Goal: Task Accomplishment & Management: Complete application form

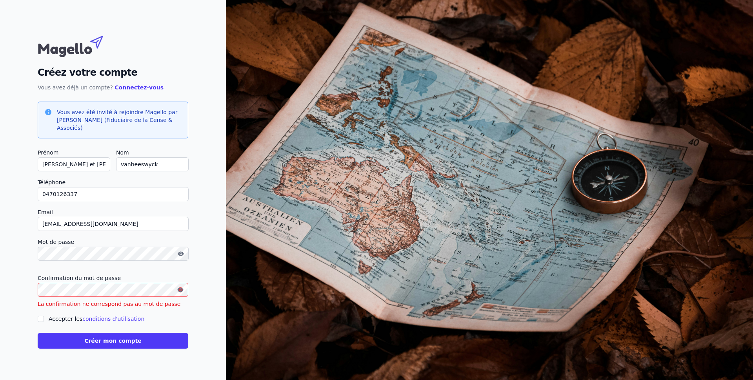
click at [44, 316] on input "Accepter les conditions d'utilisation" at bounding box center [41, 319] width 6 height 6
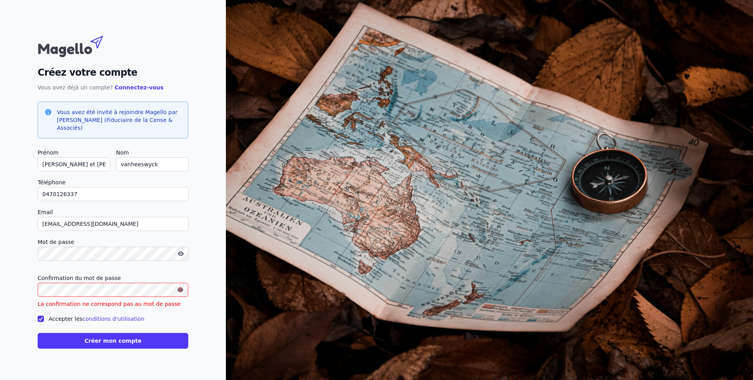
click at [44, 316] on input "Accepter les conditions d'utilisation" at bounding box center [41, 319] width 6 height 6
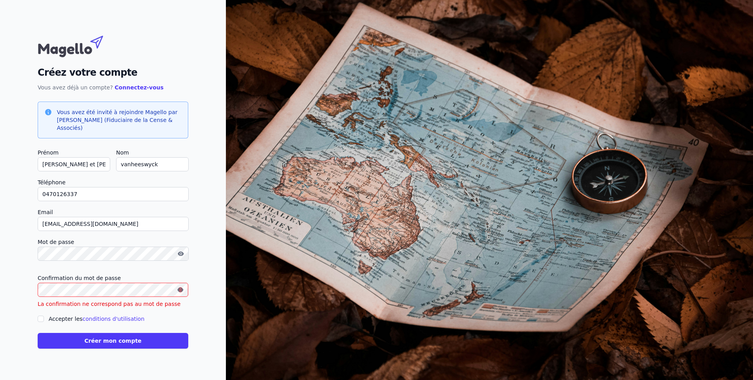
click at [44, 316] on input "Accepter les conditions d'utilisation" at bounding box center [41, 319] width 6 height 6
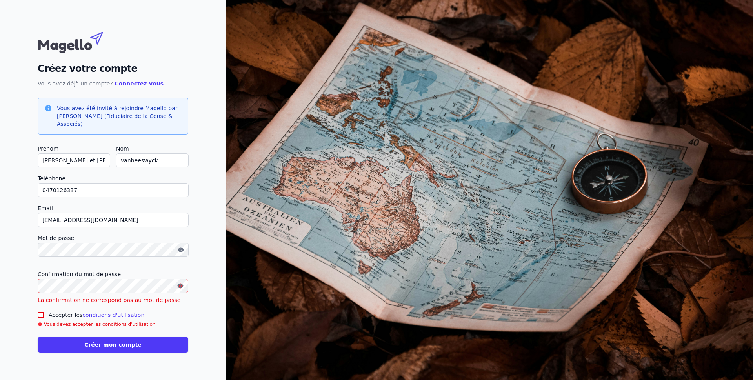
click at [44, 310] on div at bounding box center [41, 314] width 6 height 9
click at [44, 312] on input "Accepter les conditions d'utilisation" at bounding box center [41, 315] width 6 height 6
checkbox input "true"
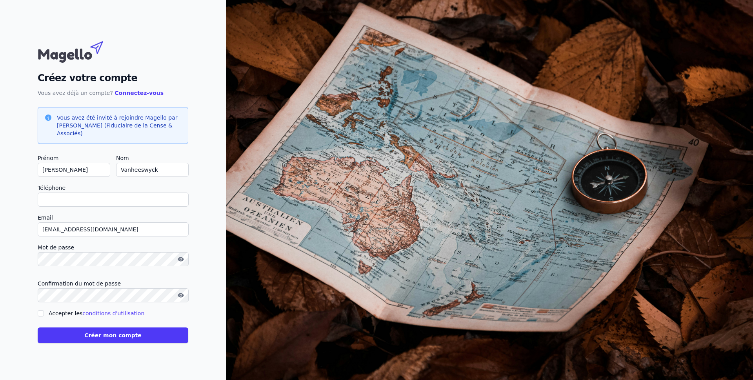
click at [189, 207] on input "Téléphone" at bounding box center [113, 199] width 151 height 14
type input "0470126337"
type input "[PERSON_NAME] et [PERSON_NAME]"
type input "vanheeswyck"
click at [44, 310] on input "Accepter les conditions d'utilisation" at bounding box center [41, 313] width 6 height 6
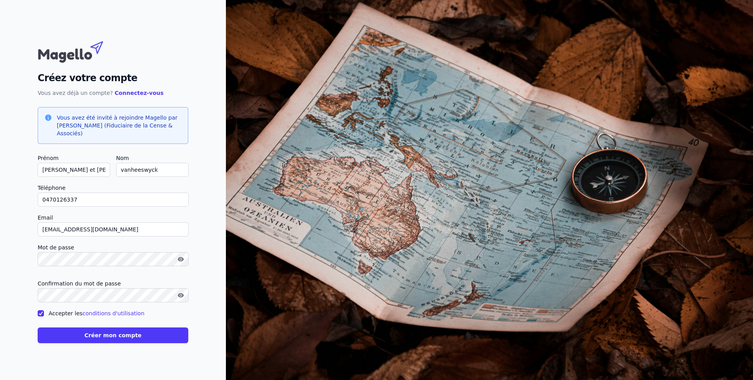
click at [44, 310] on input "Accepter les conditions d'utilisation" at bounding box center [41, 313] width 6 height 6
click at [183, 293] on icon "button" at bounding box center [181, 295] width 6 height 4
click at [184, 258] on icon "button" at bounding box center [181, 259] width 6 height 6
click at [44, 310] on input "Accepter les conditions d'utilisation" at bounding box center [41, 313] width 6 height 6
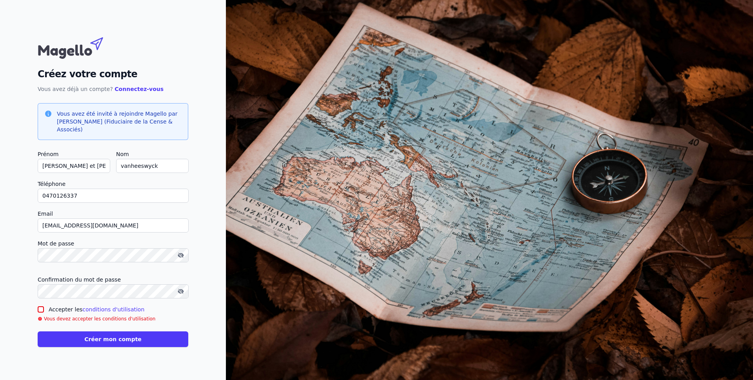
click at [44, 305] on div at bounding box center [41, 309] width 6 height 9
click at [44, 306] on input "Accepter les conditions d'utilisation" at bounding box center [41, 309] width 6 height 6
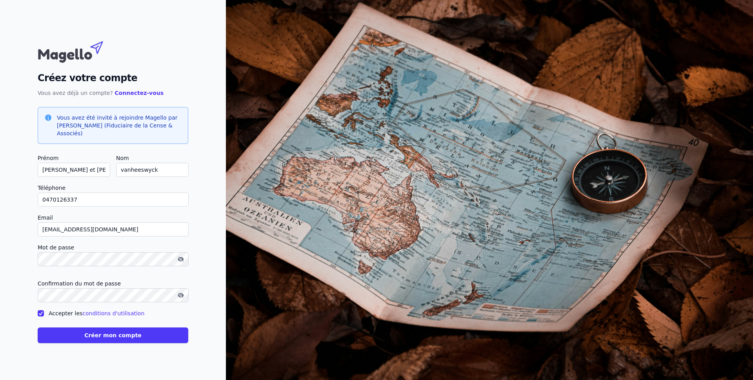
click at [44, 310] on input "Accepter les conditions d'utilisation" at bounding box center [41, 313] width 6 height 6
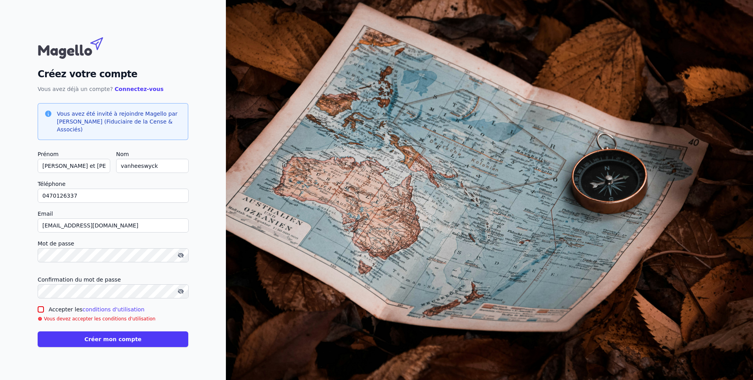
click at [44, 306] on input "Accepter les conditions d'utilisation" at bounding box center [41, 309] width 6 height 6
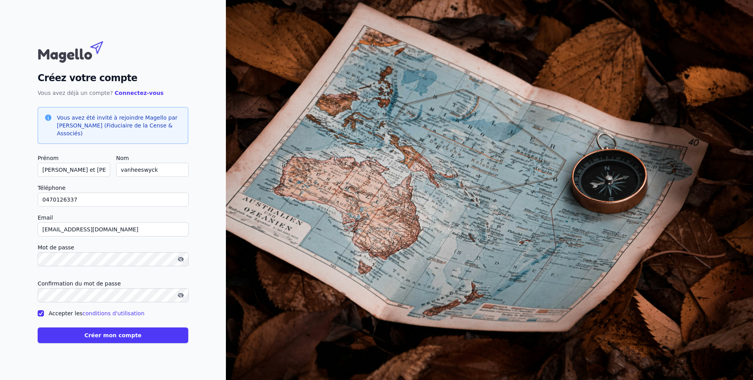
click at [44, 310] on input "Accepter les conditions d'utilisation" at bounding box center [41, 313] width 6 height 6
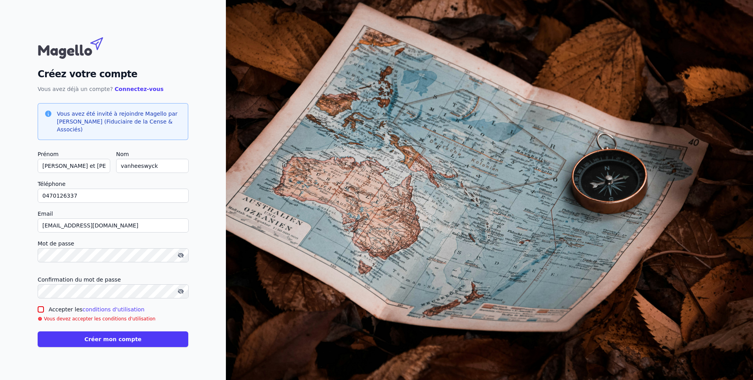
click at [44, 306] on input "Accepter les conditions d'utilisation" at bounding box center [41, 309] width 6 height 6
checkbox input "true"
